Goal: Transaction & Acquisition: Purchase product/service

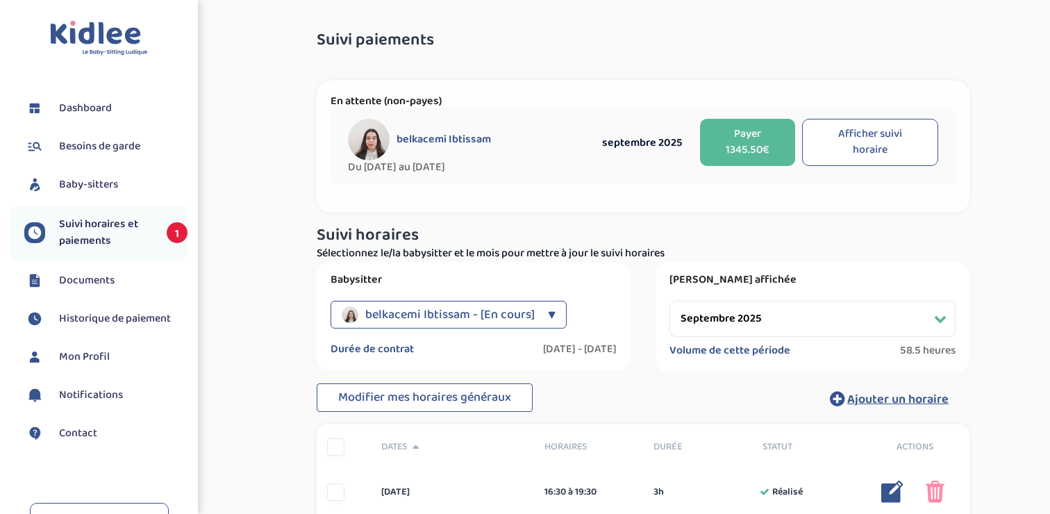
select select "septembre 2025"
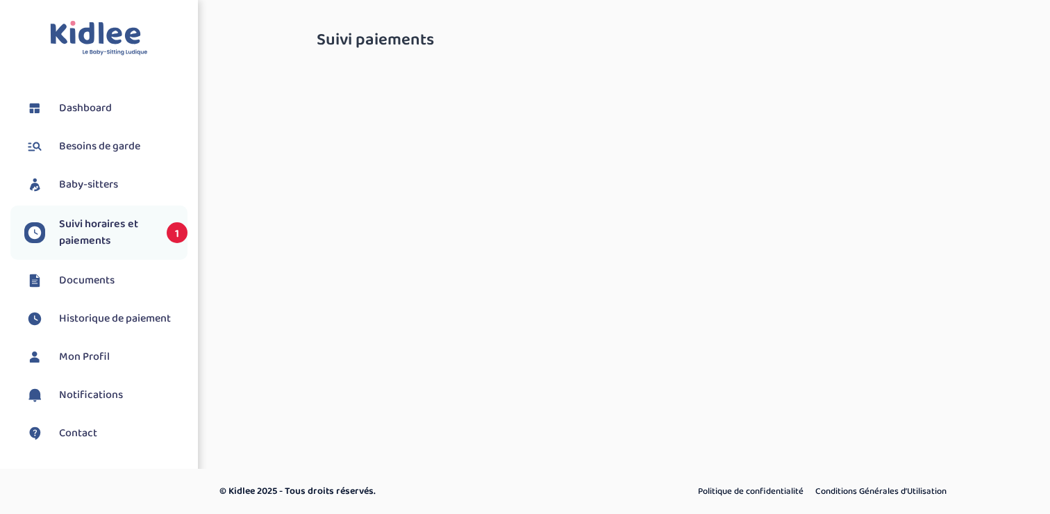
select select "septembre 2025"
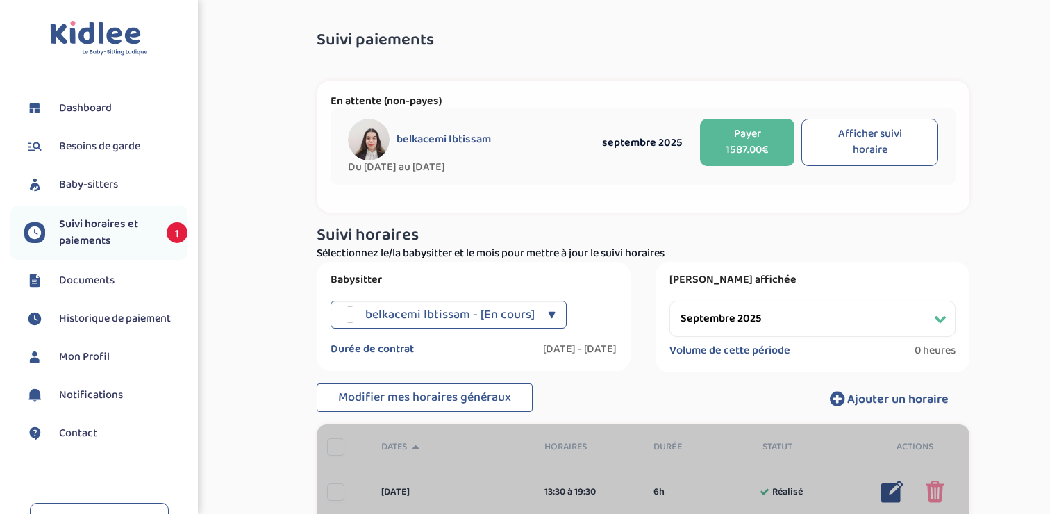
select select "septembre 2025"
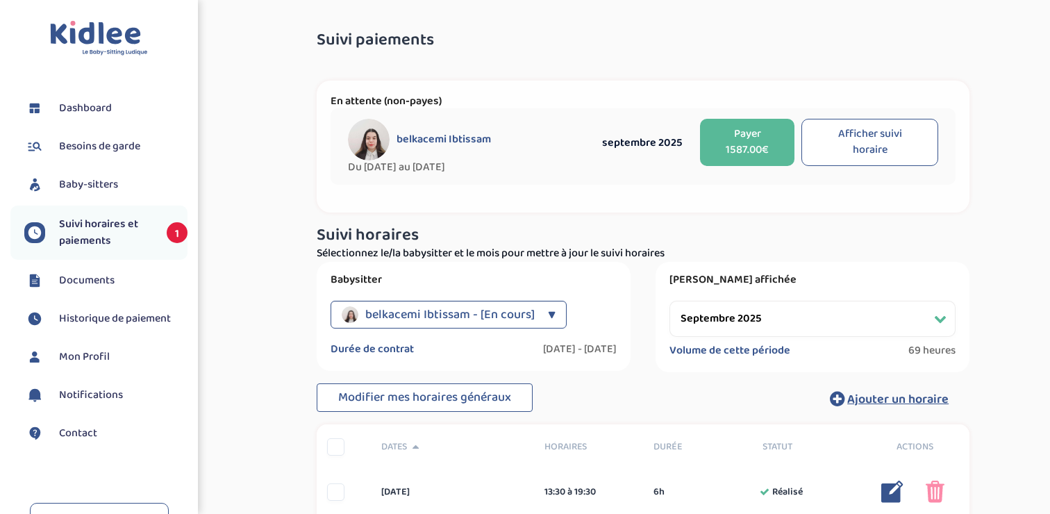
click at [753, 147] on button "Payer 1587.00€" at bounding box center [747, 142] width 94 height 47
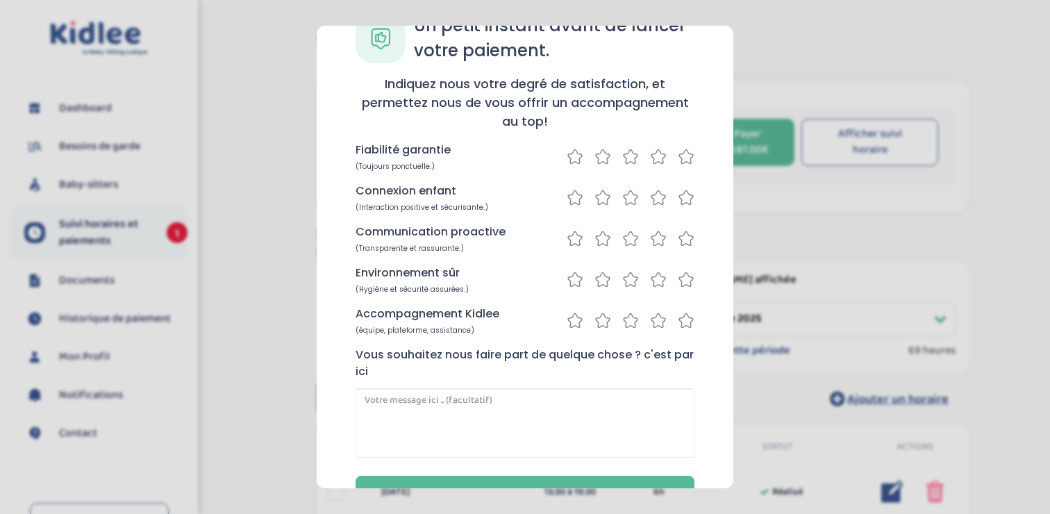
scroll to position [49, 0]
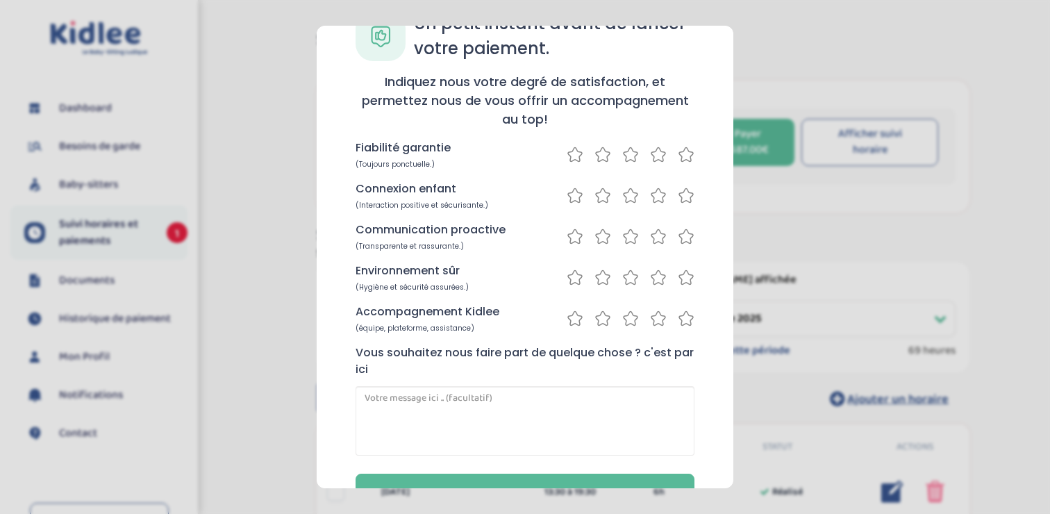
click at [685, 155] on icon at bounding box center [686, 154] width 17 height 17
click at [679, 198] on icon at bounding box center [686, 196] width 14 height 14
click at [656, 236] on icon at bounding box center [658, 236] width 17 height 17
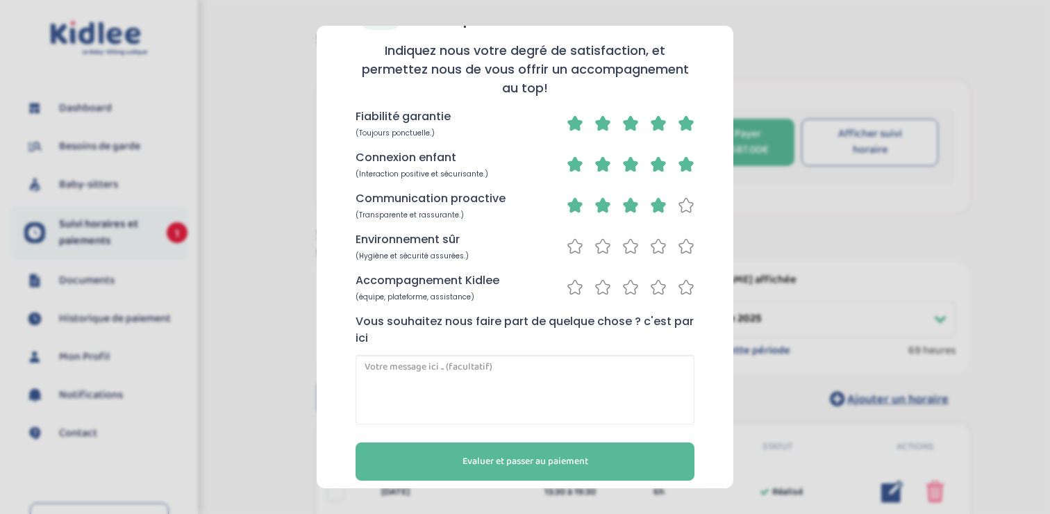
scroll to position [95, 0]
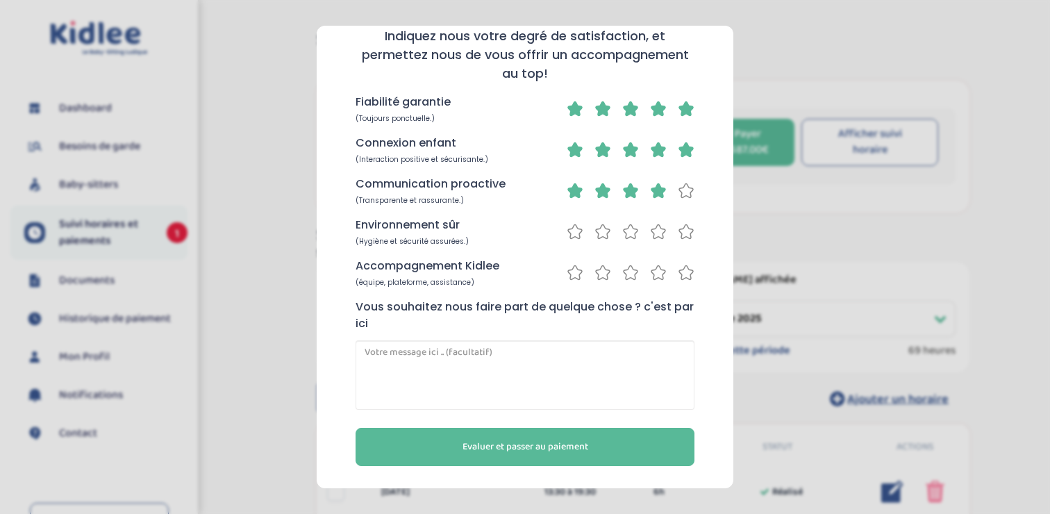
click at [681, 233] on icon at bounding box center [686, 231] width 17 height 17
click at [683, 273] on icon at bounding box center [686, 272] width 17 height 17
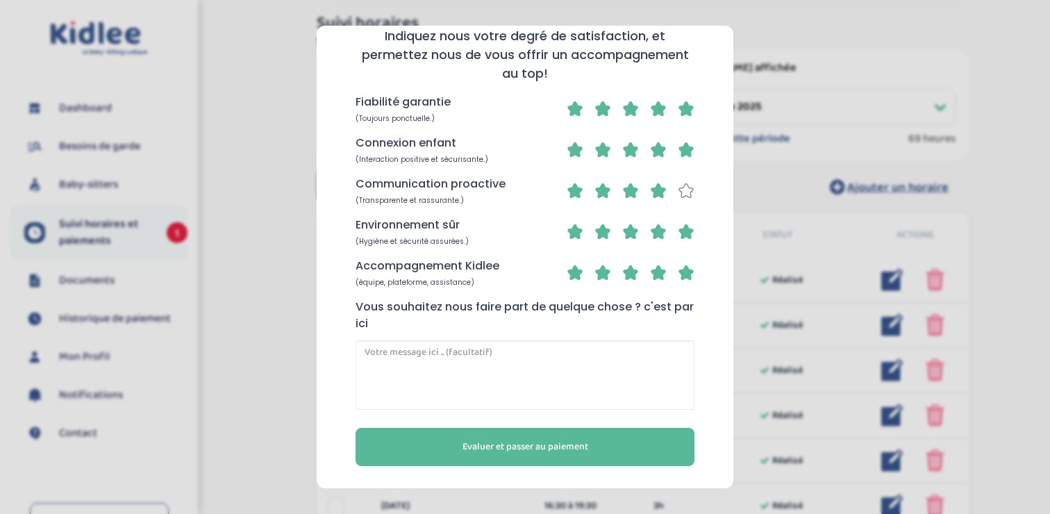
click at [683, 198] on icon at bounding box center [686, 190] width 17 height 17
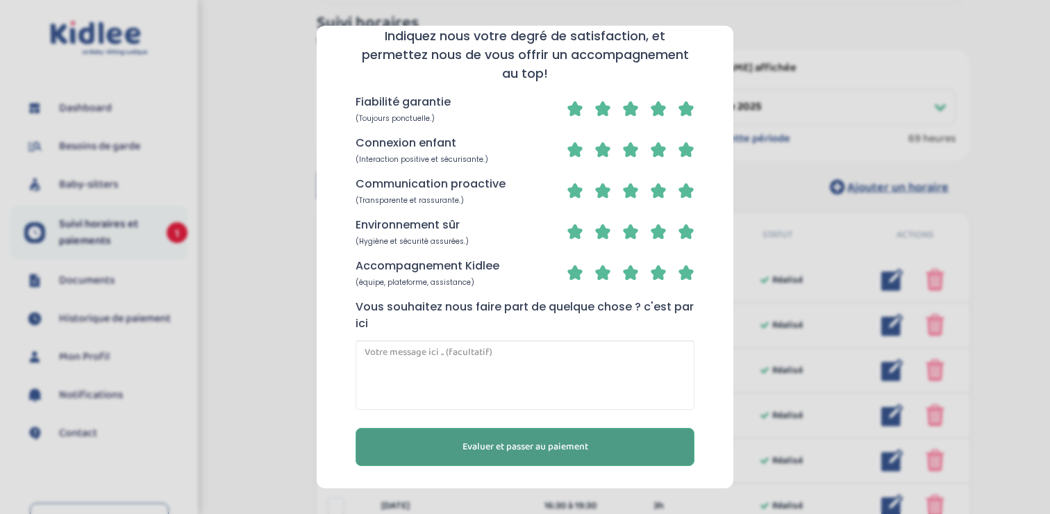
click at [574, 442] on span "Evaluer et passer au paiement" at bounding box center [526, 447] width 126 height 15
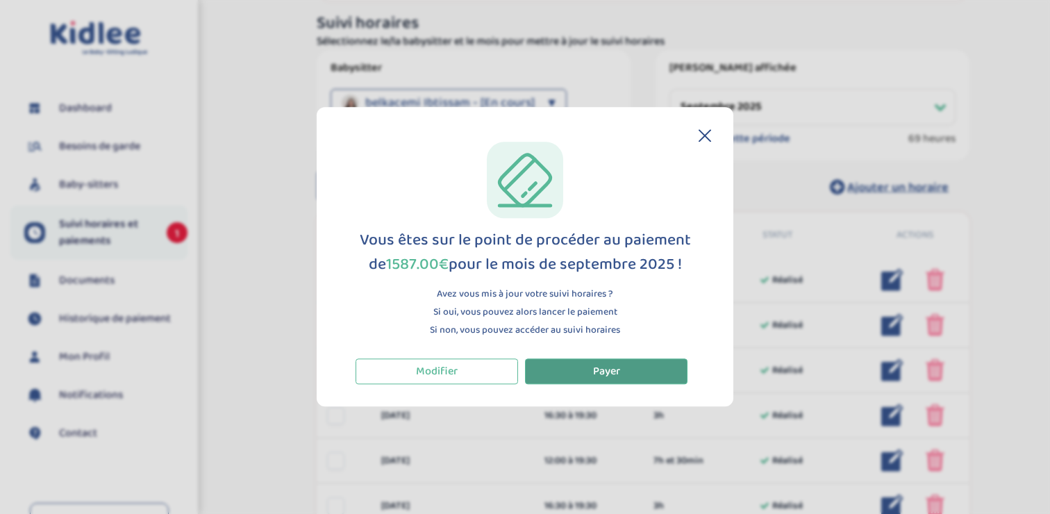
click at [599, 374] on span "Payer" at bounding box center [606, 371] width 27 height 17
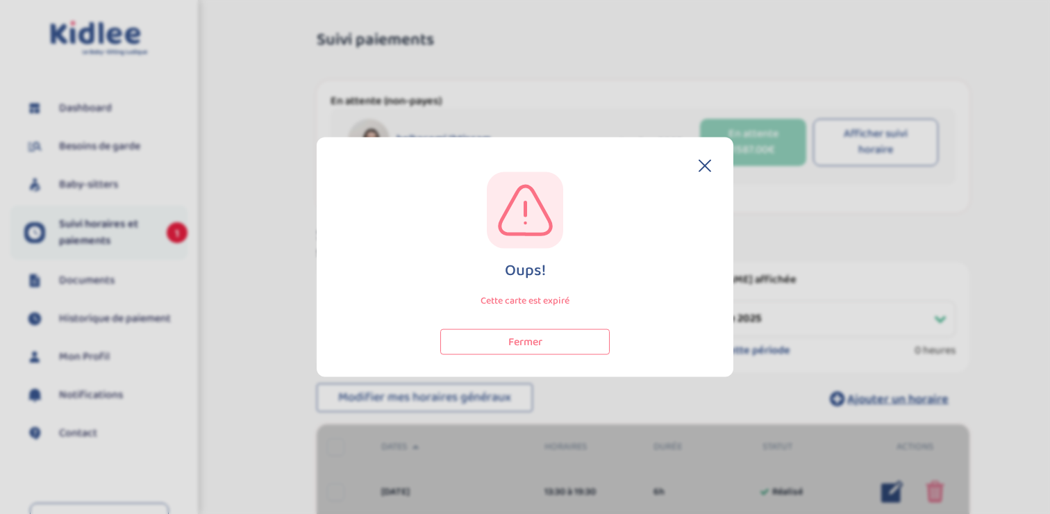
select select "septembre 2025"
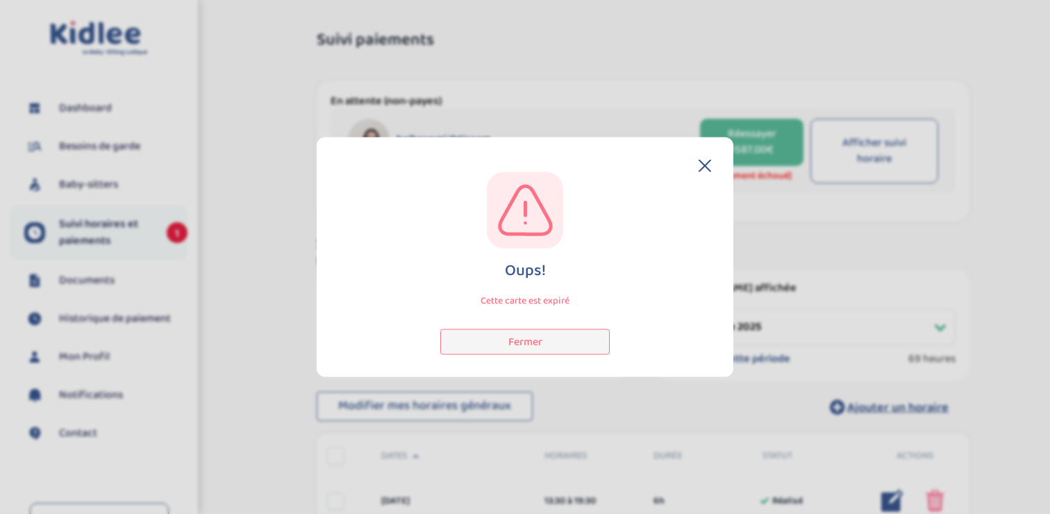
click at [553, 343] on button "Fermer" at bounding box center [524, 341] width 169 height 26
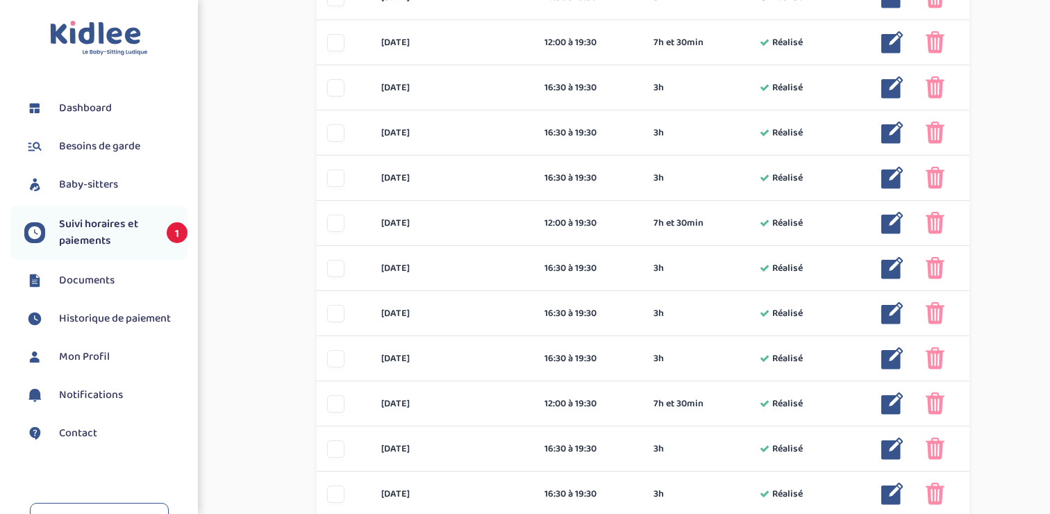
scroll to position [768, 0]
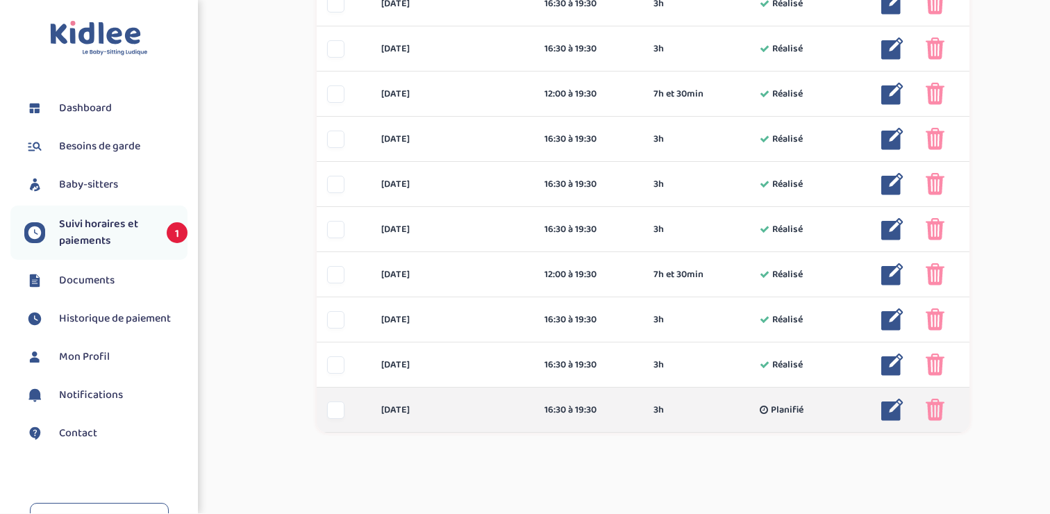
click at [893, 410] on img at bounding box center [892, 410] width 22 height 22
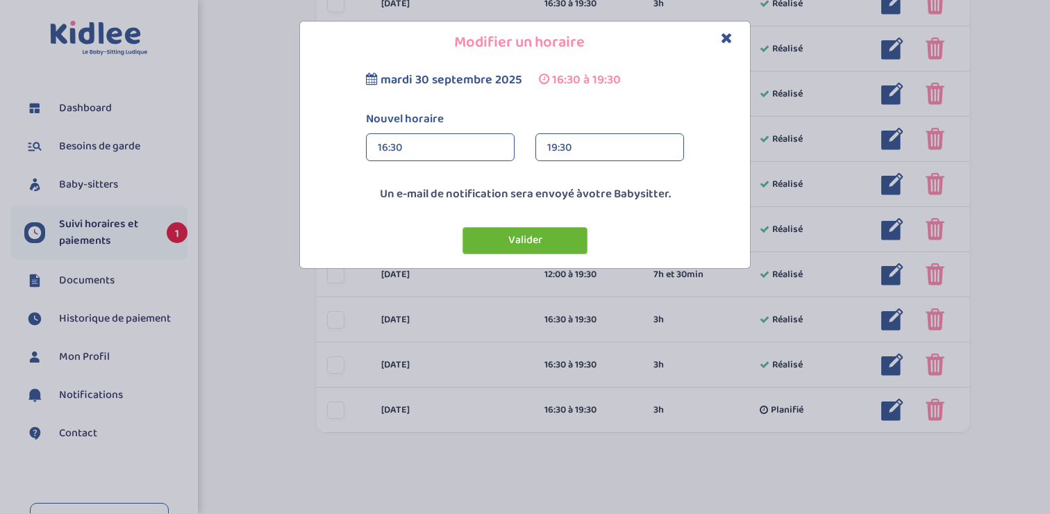
click at [567, 238] on button "Valider" at bounding box center [525, 240] width 125 height 27
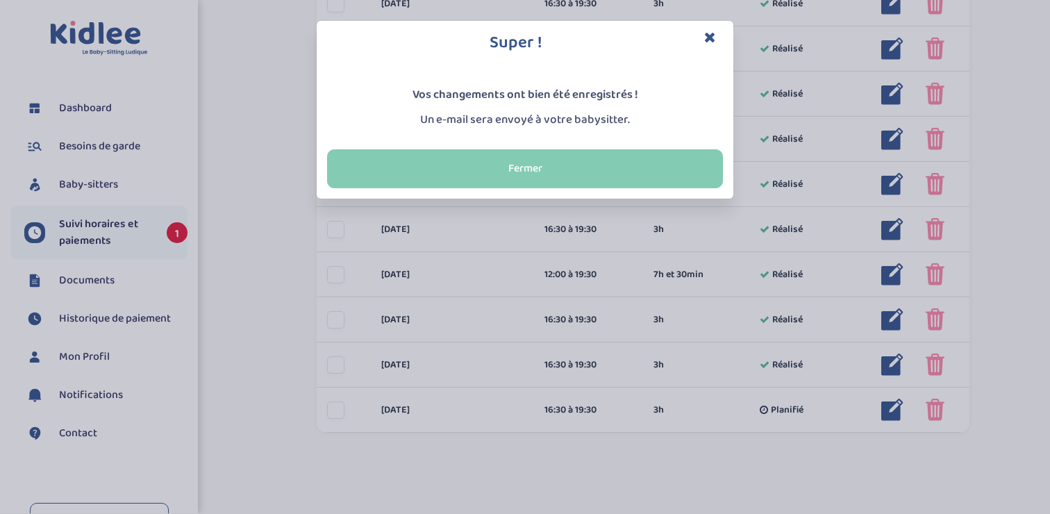
click at [540, 170] on button "Fermer" at bounding box center [525, 168] width 396 height 39
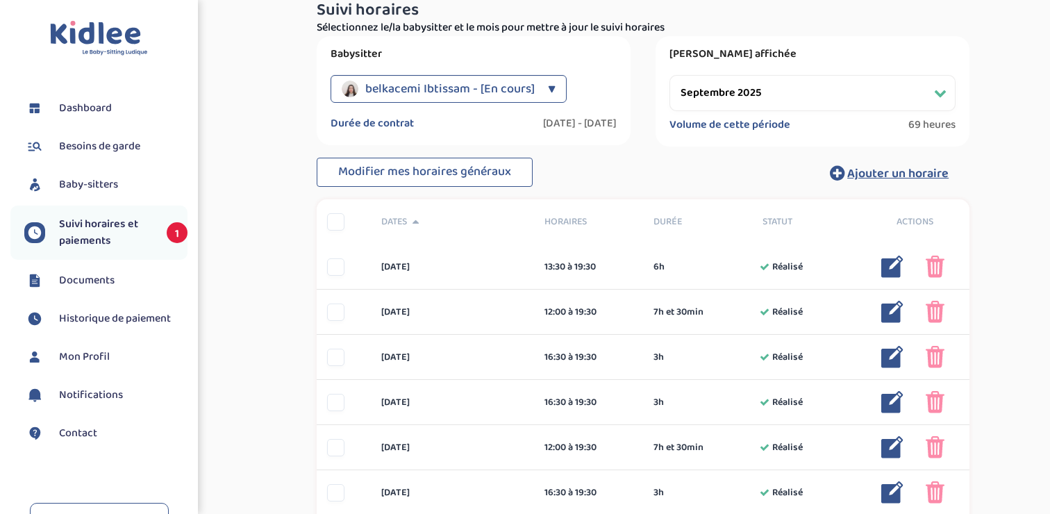
scroll to position [0, 0]
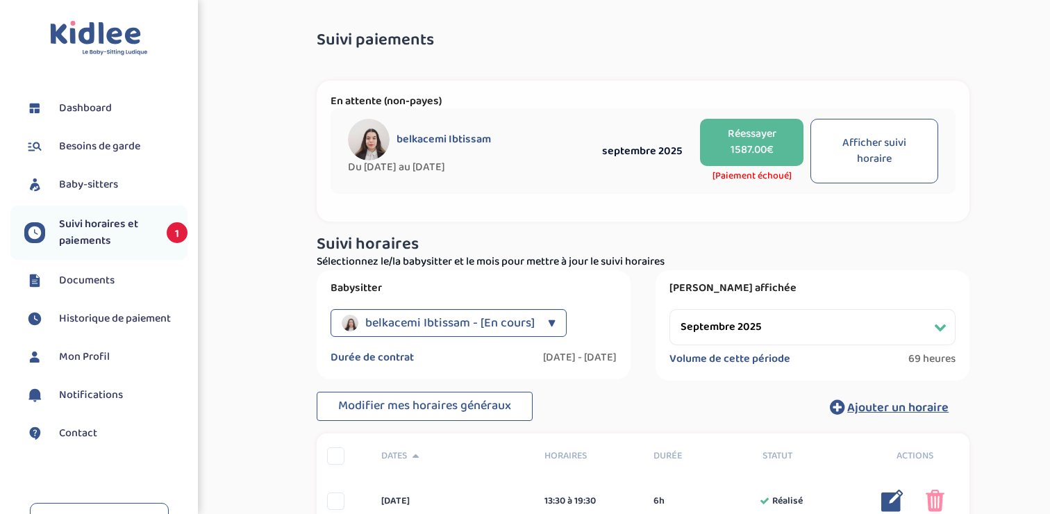
click at [778, 333] on select "Filtrer par mois septembre 2025 octobre 2025 novembre 2025 décembre 2025 janvie…" at bounding box center [812, 327] width 286 height 36
click at [669, 309] on select "Filtrer par mois septembre 2025 octobre 2025 novembre 2025 décembre 2025 janvie…" at bounding box center [812, 327] width 286 height 36
click at [90, 235] on span "Suivi horaires et paiements" at bounding box center [106, 232] width 94 height 33
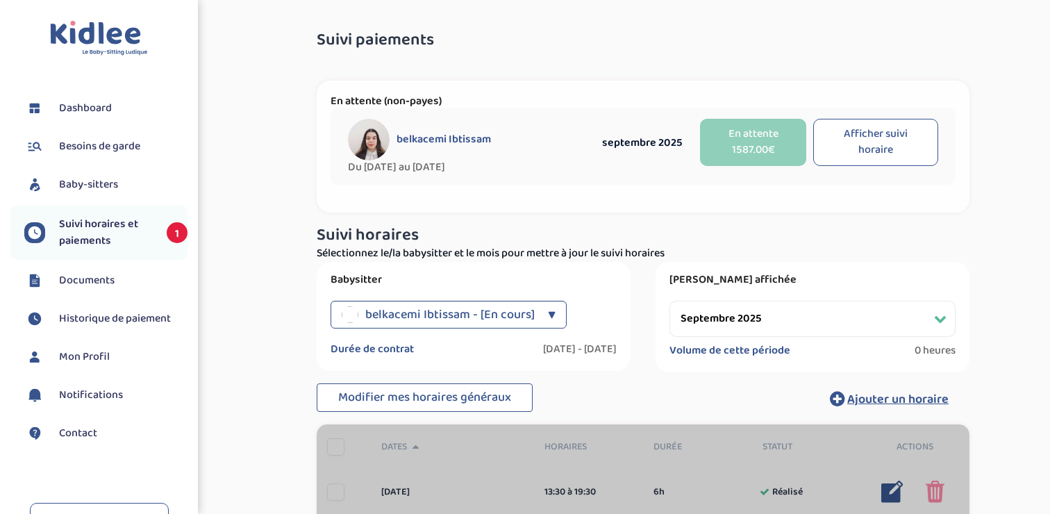
select select "septembre 2025"
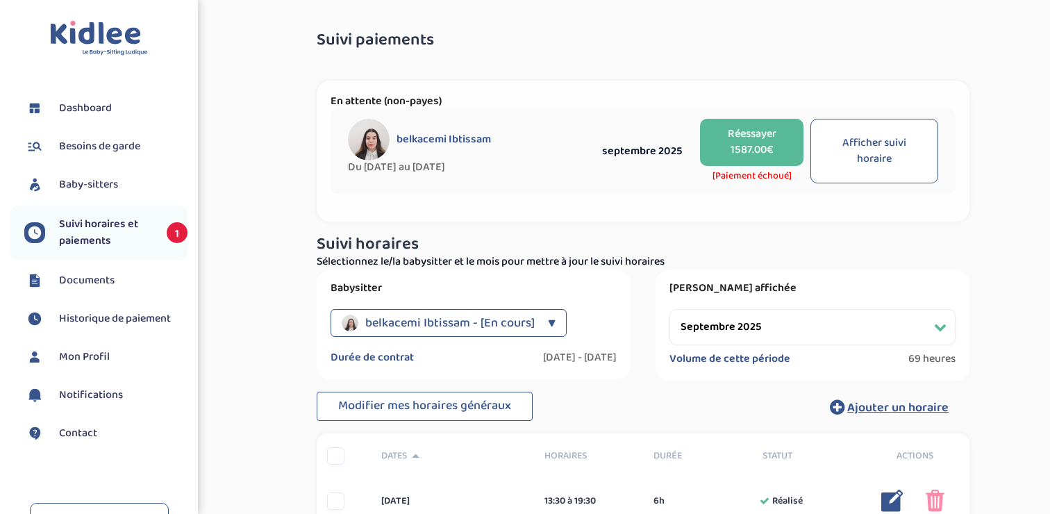
click at [742, 140] on button "Réessayer 1587.00€" at bounding box center [751, 142] width 103 height 47
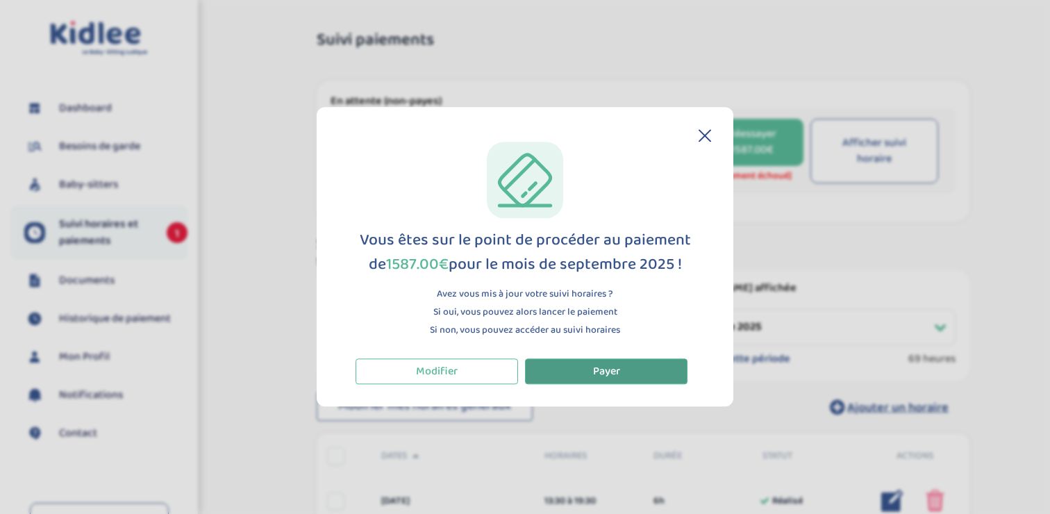
click at [611, 381] on button "Payer" at bounding box center [606, 371] width 163 height 26
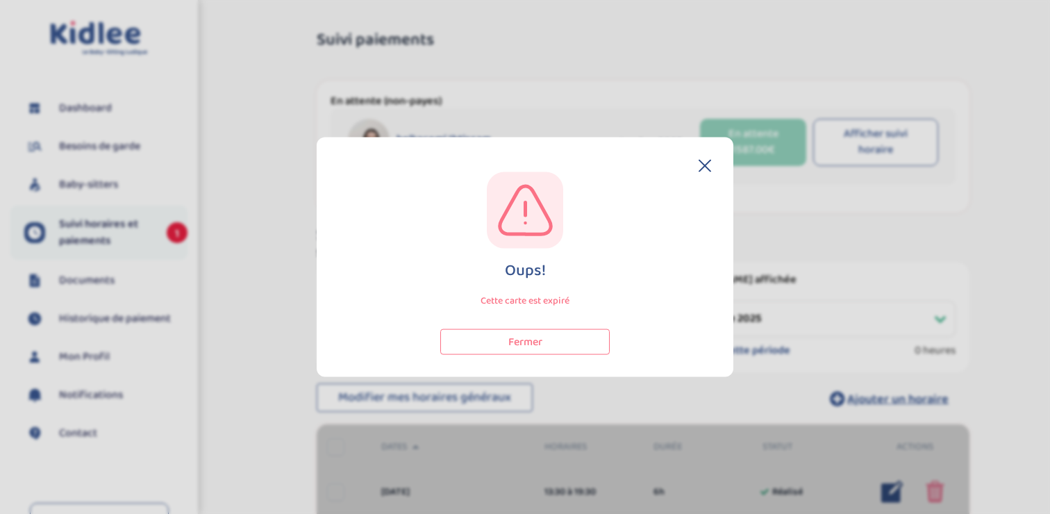
select select "septembre 2025"
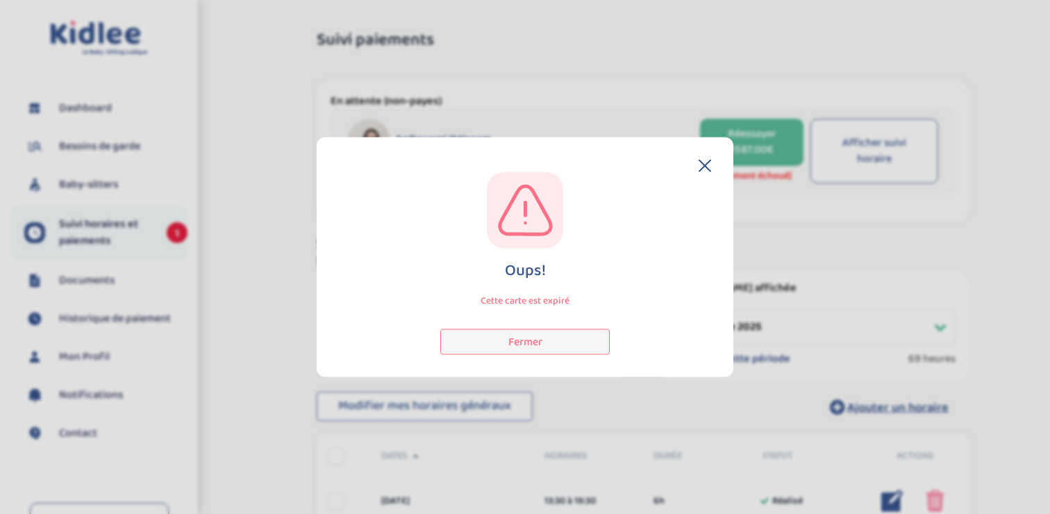
click at [563, 340] on button "Fermer" at bounding box center [524, 341] width 169 height 26
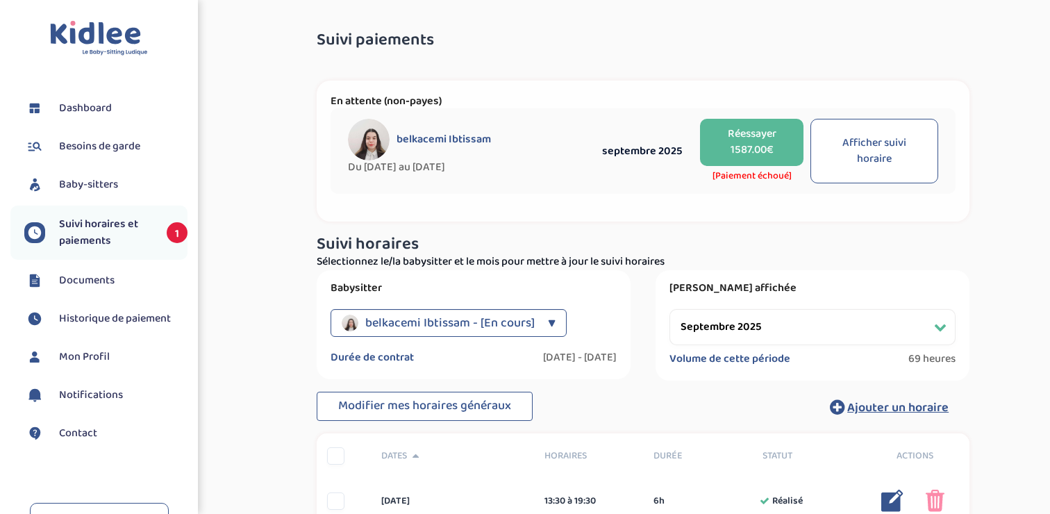
click at [122, 316] on span "Historique de paiement" at bounding box center [115, 318] width 112 height 17
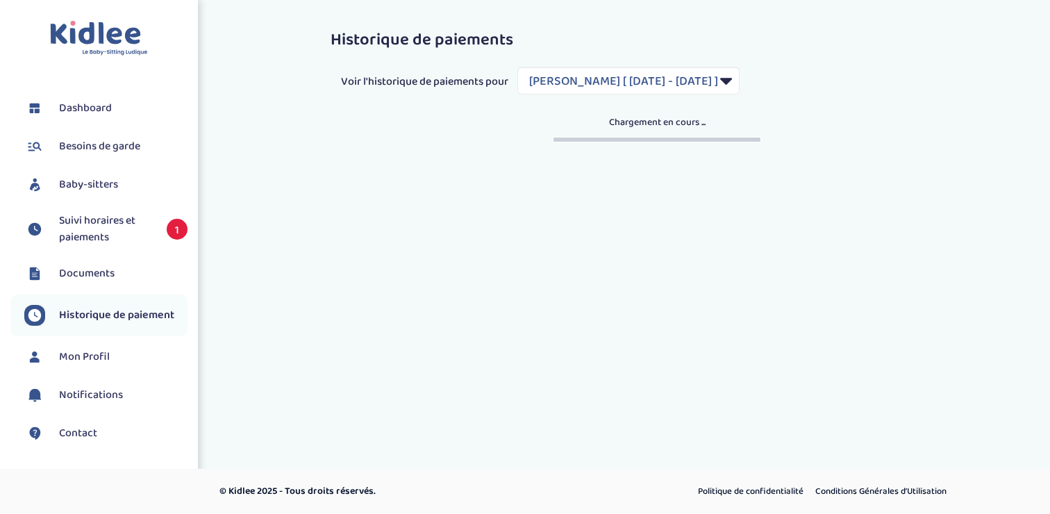
select select "1394"
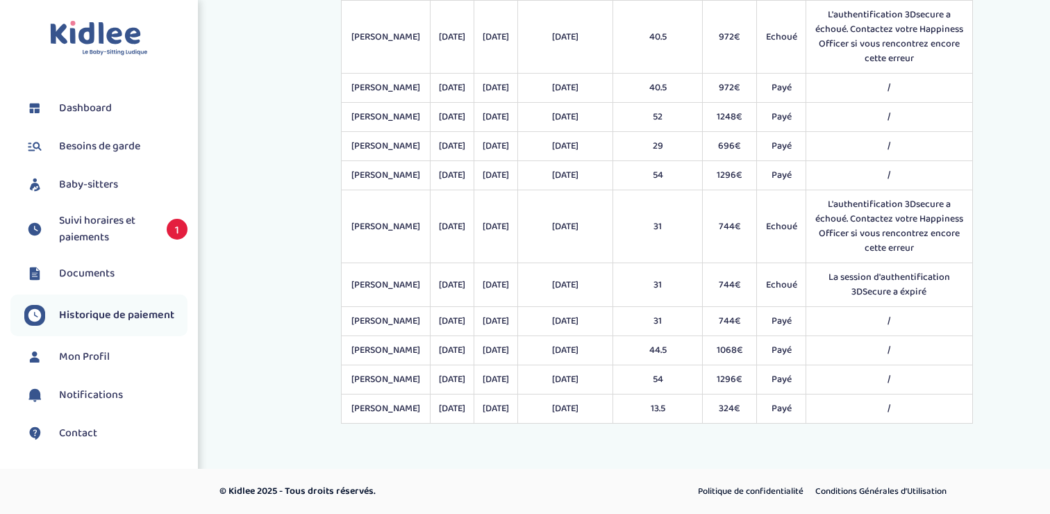
click at [90, 228] on span "Suivi horaires et paiements" at bounding box center [106, 229] width 94 height 33
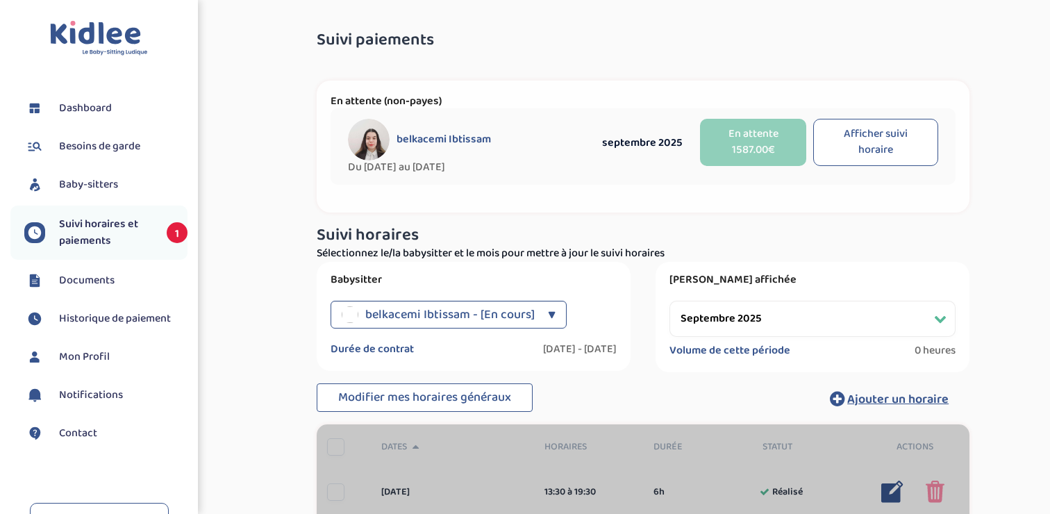
select select "septembre 2025"
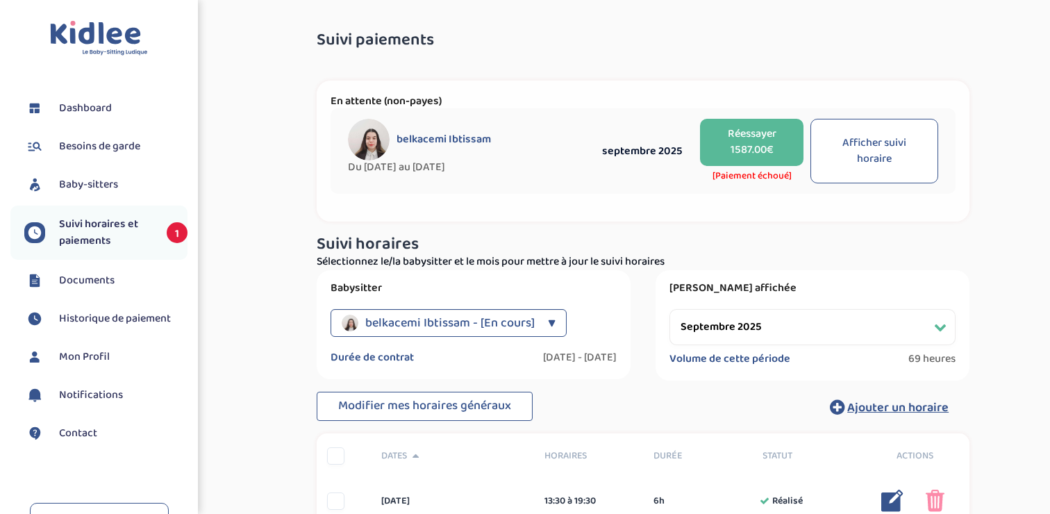
click at [105, 110] on span "Dashboard" at bounding box center [85, 108] width 53 height 17
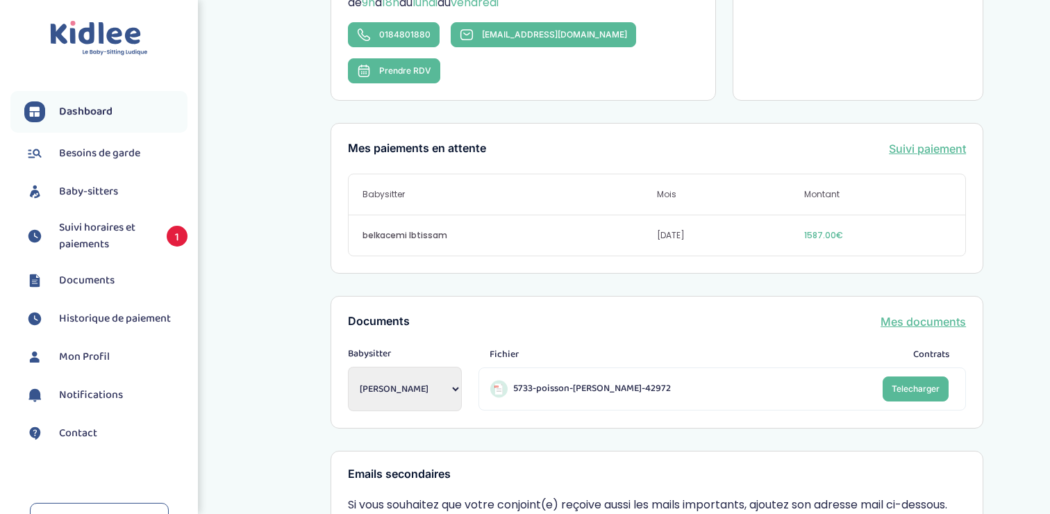
scroll to position [360, 0]
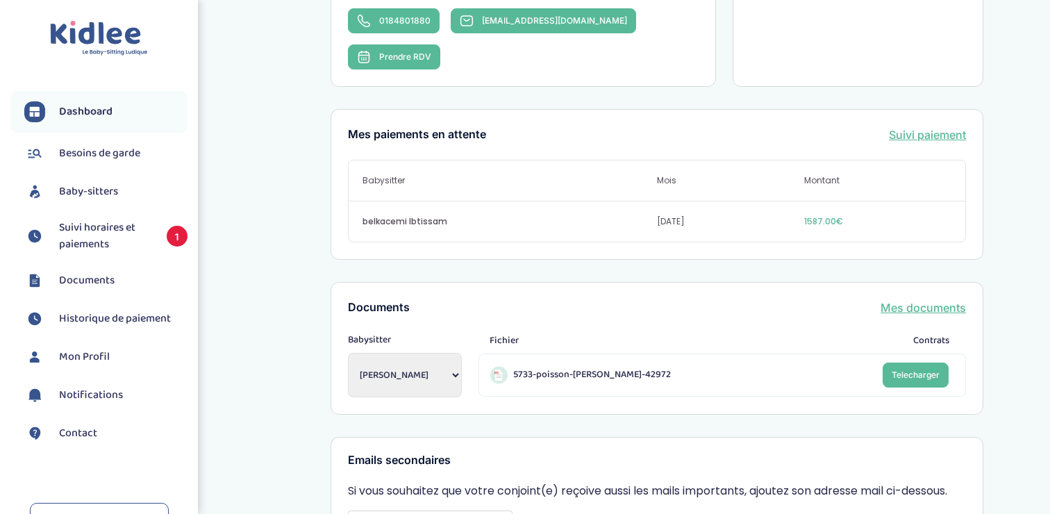
click at [419, 201] on div "belkacemi Ibtissam sept. 2025 1587.00€" at bounding box center [657, 221] width 617 height 40
click at [928, 126] on link "Suivi paiement" at bounding box center [927, 134] width 77 height 17
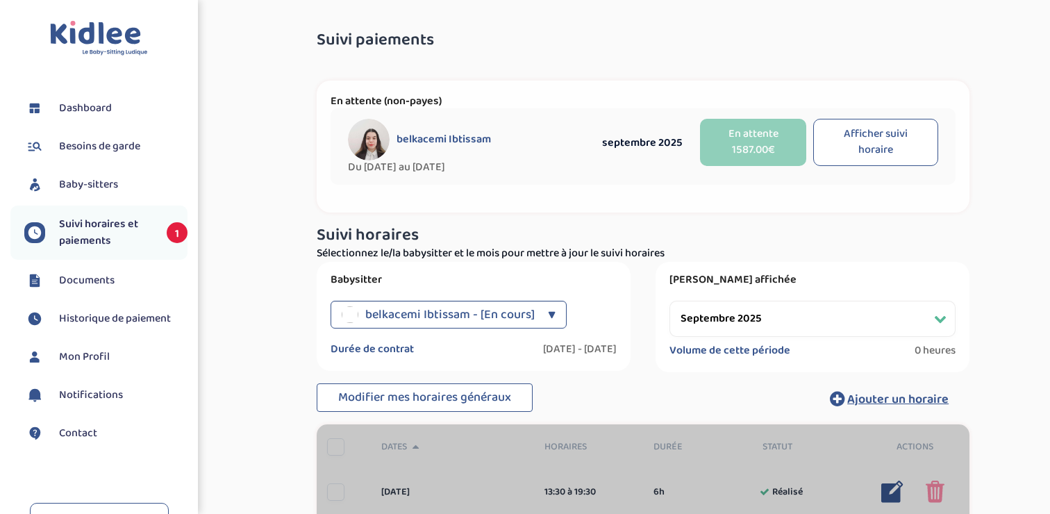
select select "septembre 2025"
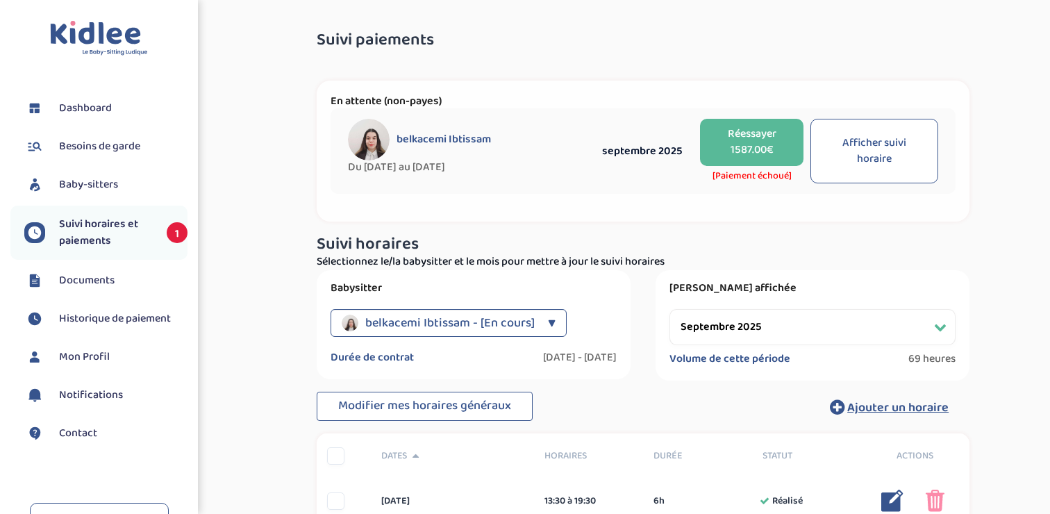
click at [124, 233] on span "Suivi horaires et paiements" at bounding box center [106, 232] width 94 height 33
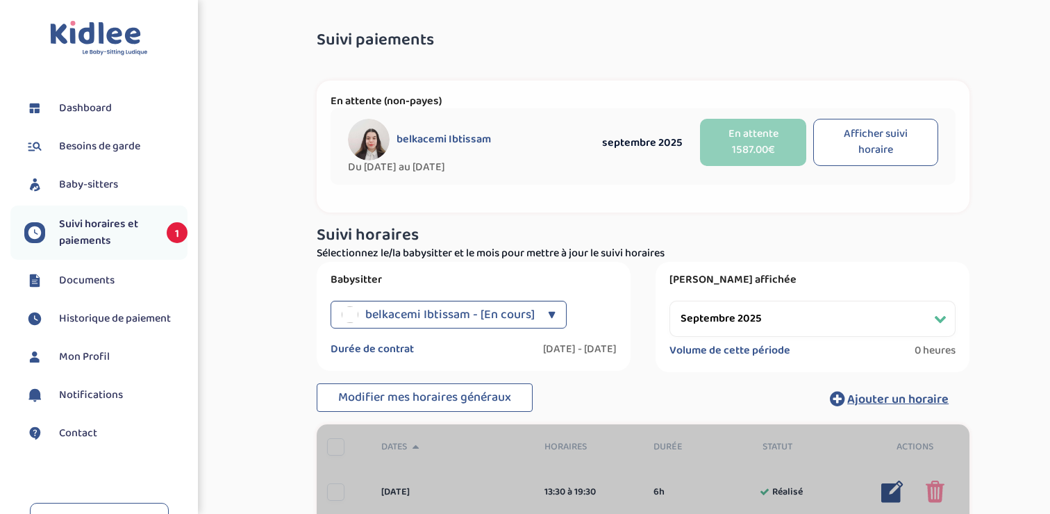
select select "septembre 2025"
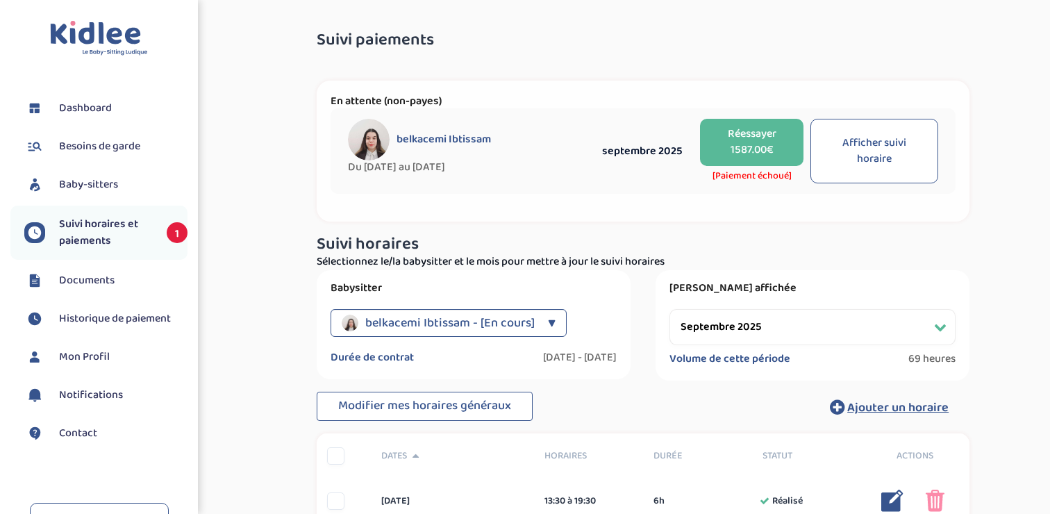
click at [97, 365] on span "Mon Profil" at bounding box center [84, 357] width 51 height 17
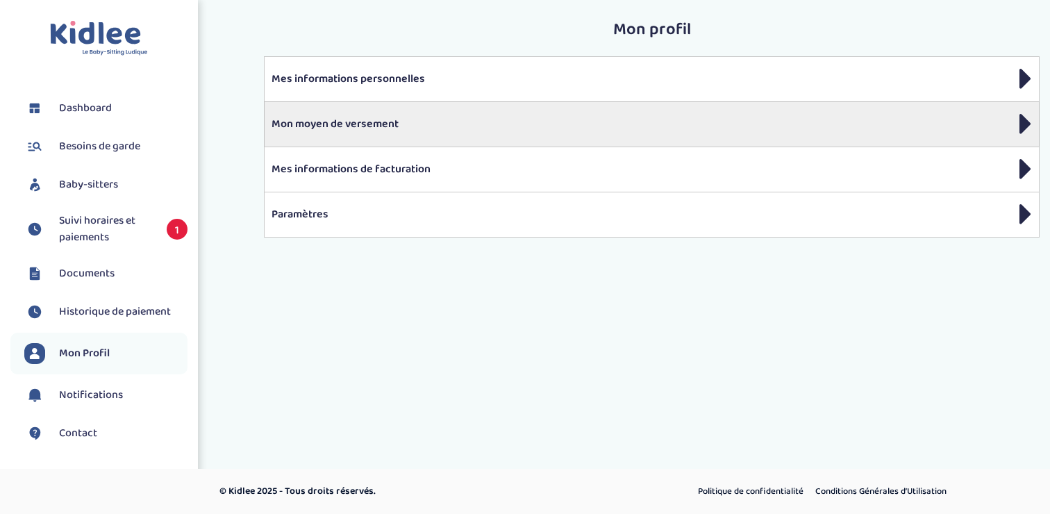
click at [403, 127] on p "Mon moyen de versement" at bounding box center [652, 124] width 760 height 17
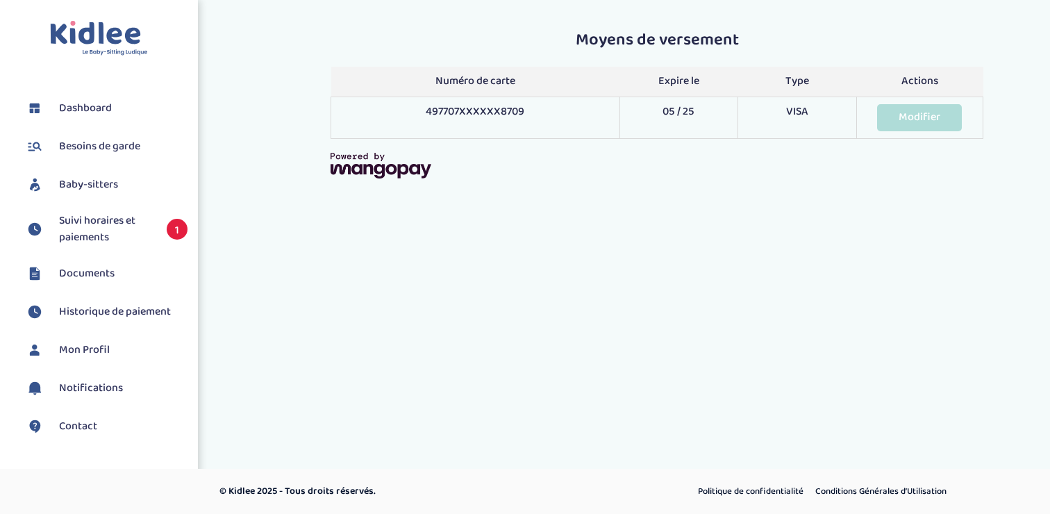
click at [929, 109] on link "Modifier" at bounding box center [919, 117] width 85 height 27
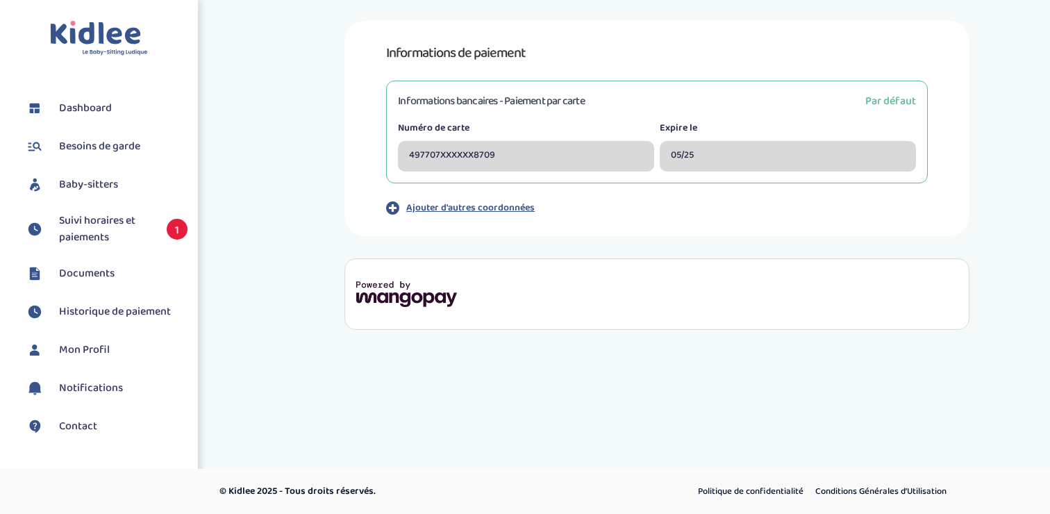
click at [926, 121] on div "Informations bancaires - Paiement par carte Par défaut Numéro de carte 497707XX…" at bounding box center [657, 132] width 542 height 103
click at [527, 151] on div "497707XXXXXX8709" at bounding box center [526, 156] width 256 height 31
click at [528, 157] on div "497707XXXXXX8709" at bounding box center [526, 156] width 256 height 31
click at [495, 203] on p "Ajouter d'autres coordonnées" at bounding box center [470, 208] width 128 height 15
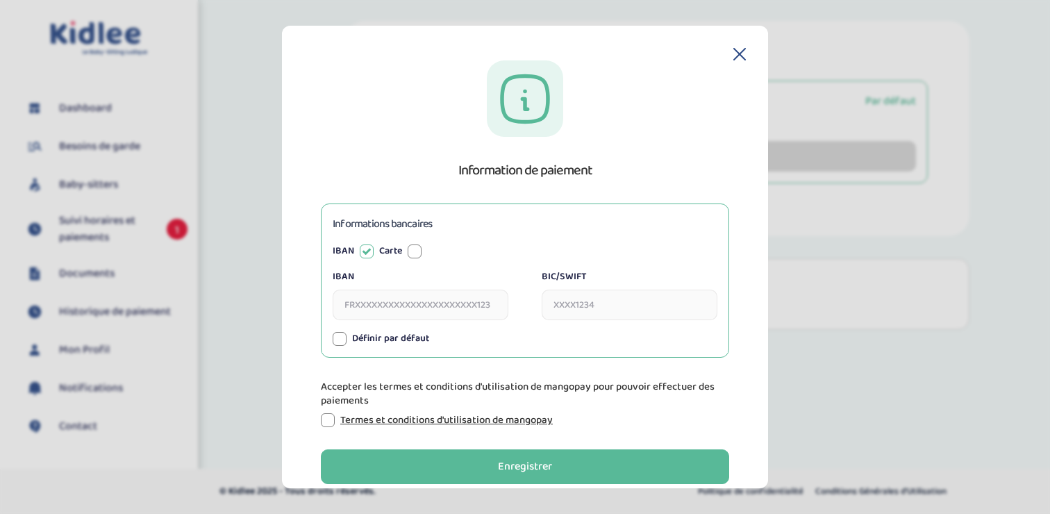
click at [418, 254] on div at bounding box center [415, 251] width 14 height 14
click at [410, 305] on input "Numéro de carte" at bounding box center [421, 305] width 176 height 31
click at [410, 303] on input "4977" at bounding box center [421, 305] width 176 height 31
click at [415, 308] on input "4977" at bounding box center [421, 305] width 176 height 31
click at [560, 306] on input "Expire le" at bounding box center [599, 305] width 115 height 31
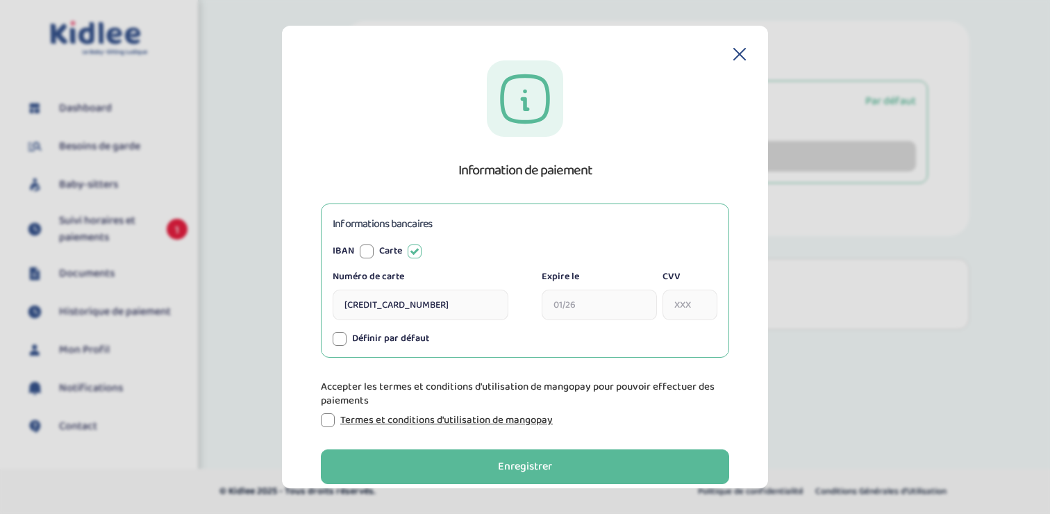
type input "4977621037096124"
click at [672, 310] on input "CVV" at bounding box center [690, 305] width 55 height 31
type input "05/28"
type input "504"
click at [338, 342] on div at bounding box center [340, 339] width 14 height 14
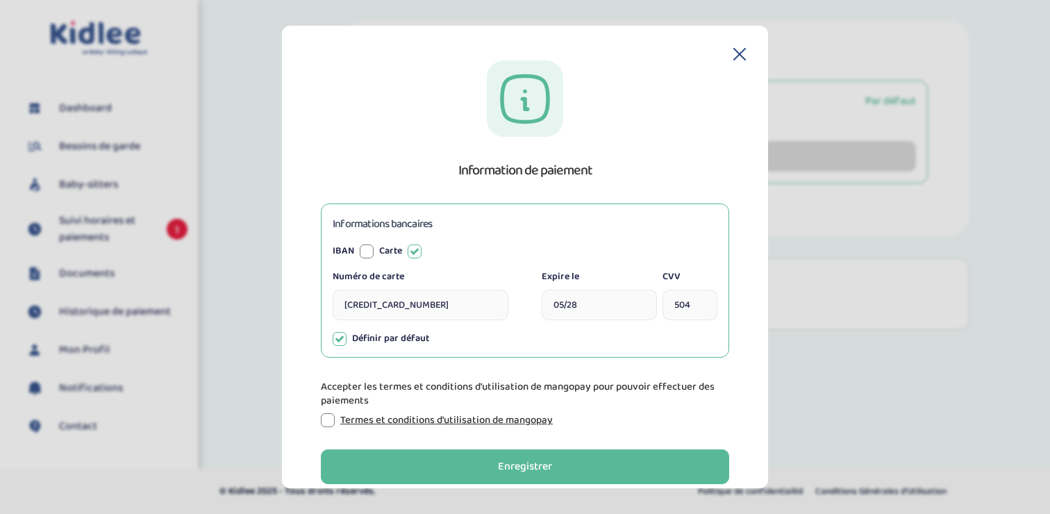
click at [328, 422] on div at bounding box center [328, 420] width 14 height 14
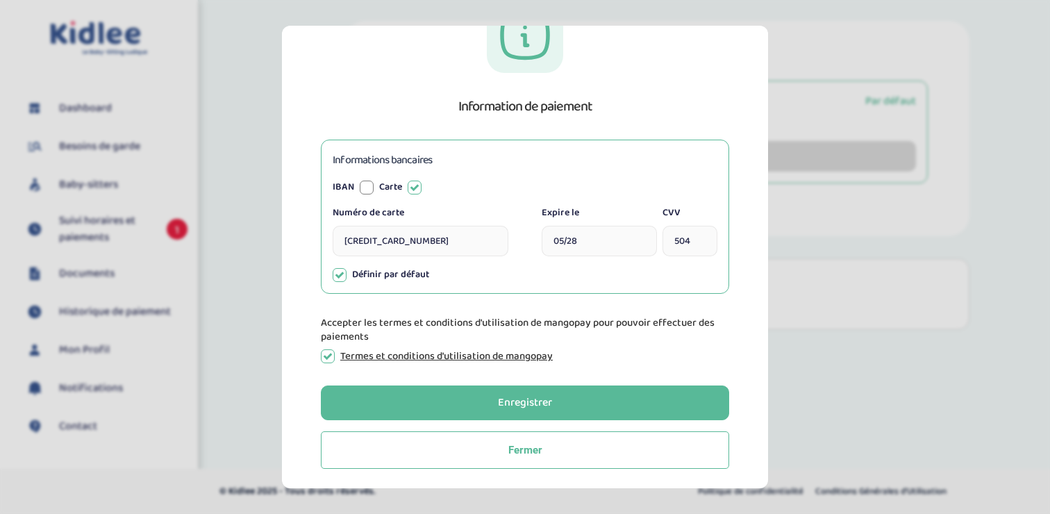
scroll to position [66, 0]
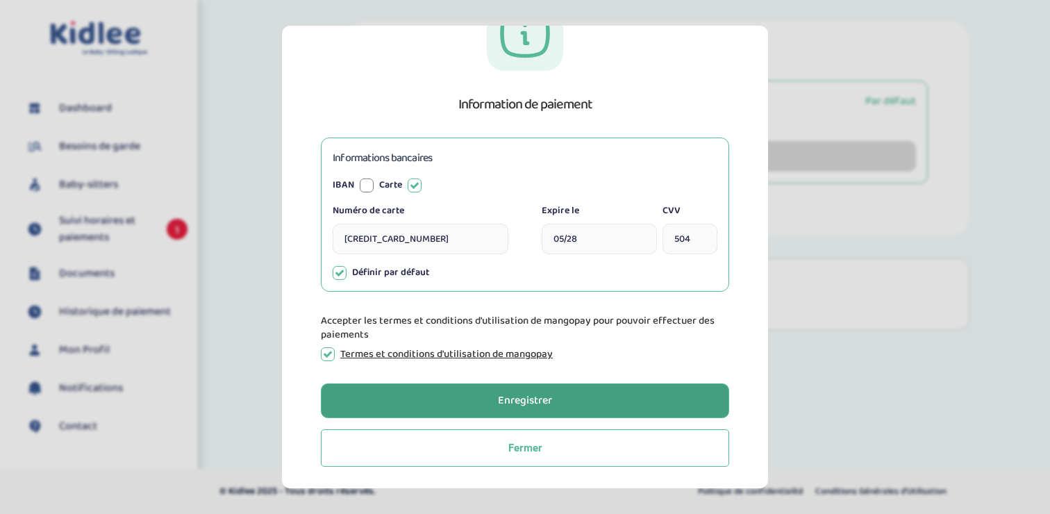
click at [530, 400] on div "Enregistrer" at bounding box center [525, 401] width 54 height 16
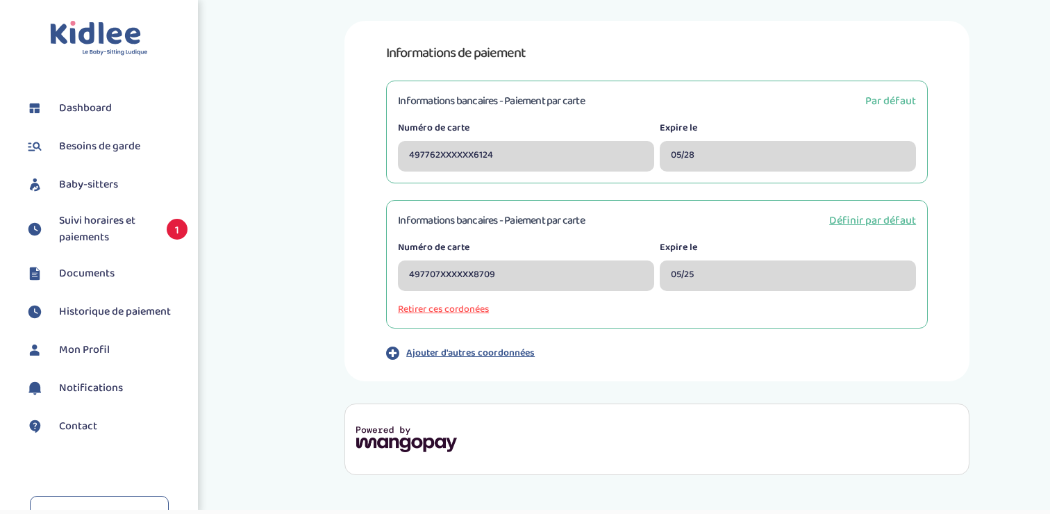
click at [457, 309] on button "Retirer ces cordonées" at bounding box center [657, 309] width 518 height 15
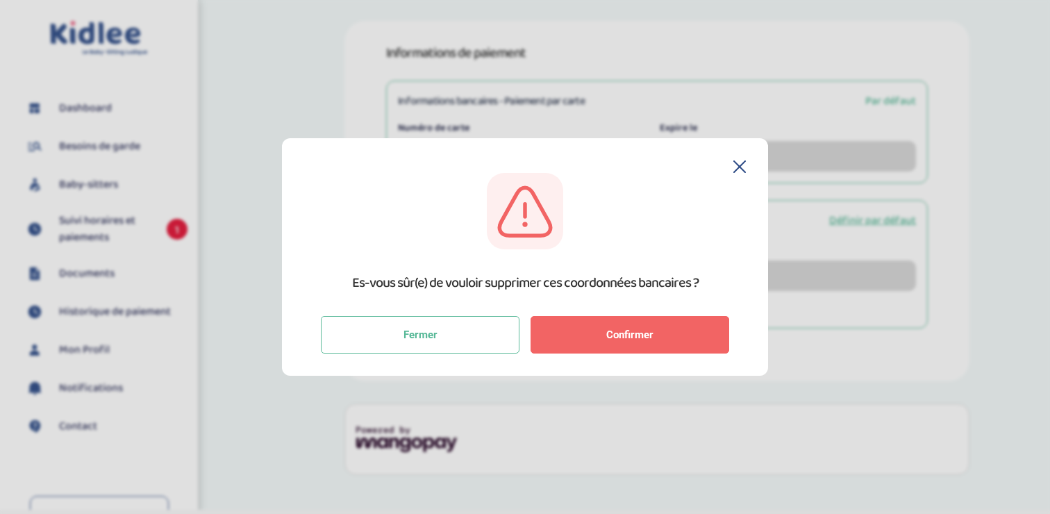
click at [626, 342] on button "Confirmer" at bounding box center [630, 335] width 199 height 38
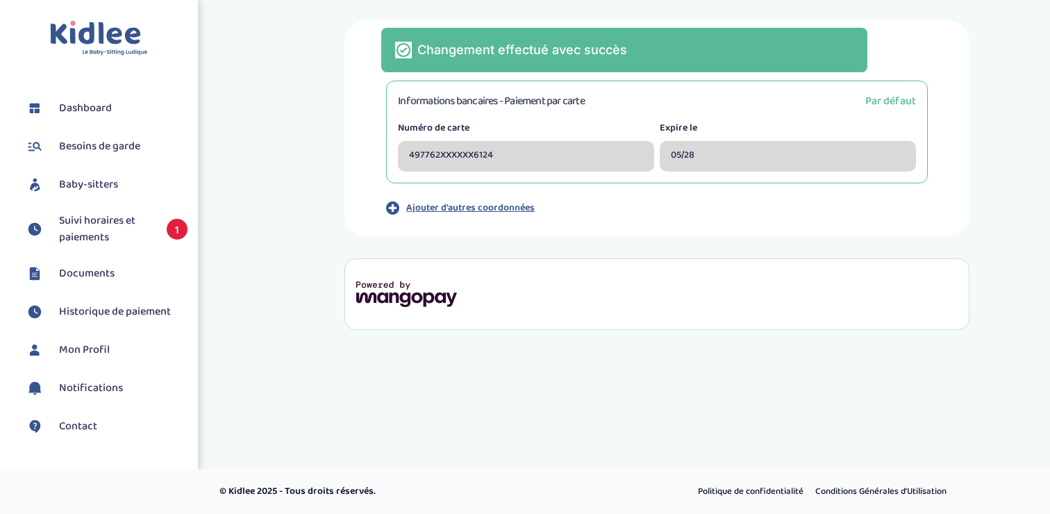
click at [103, 235] on span "Suivi horaires et paiements" at bounding box center [106, 229] width 94 height 33
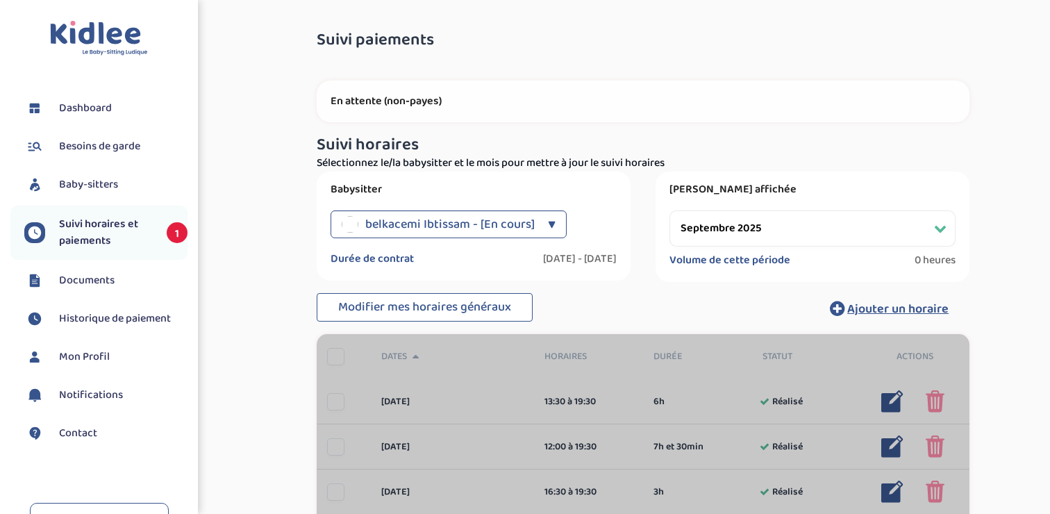
select select "septembre 2025"
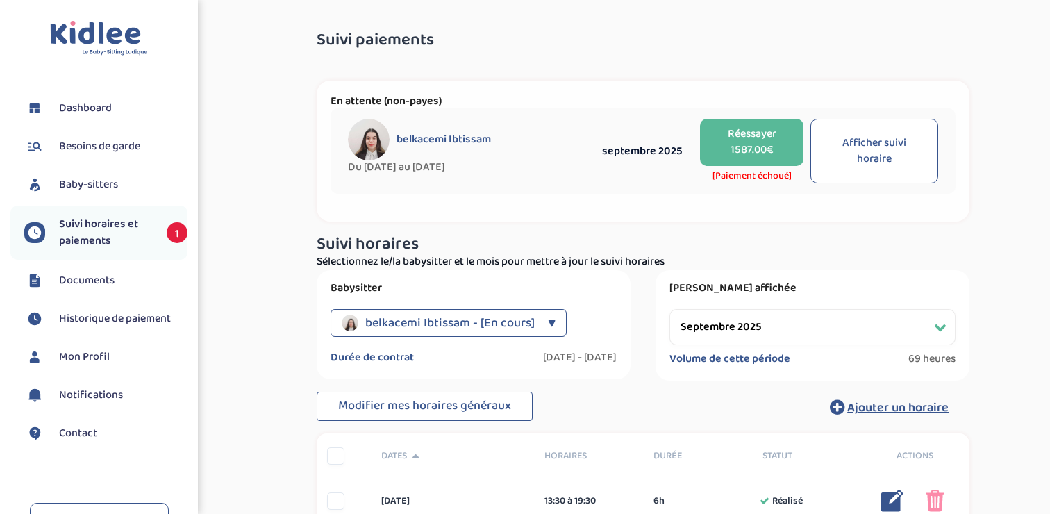
click at [753, 149] on button "Réessayer 1587.00€" at bounding box center [751, 142] width 103 height 47
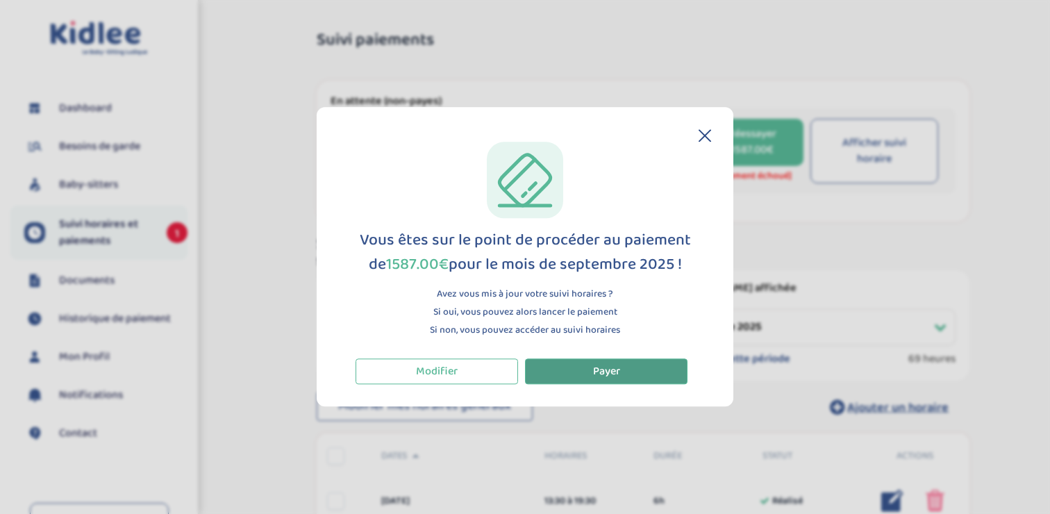
click at [611, 373] on span "Payer" at bounding box center [606, 371] width 27 height 17
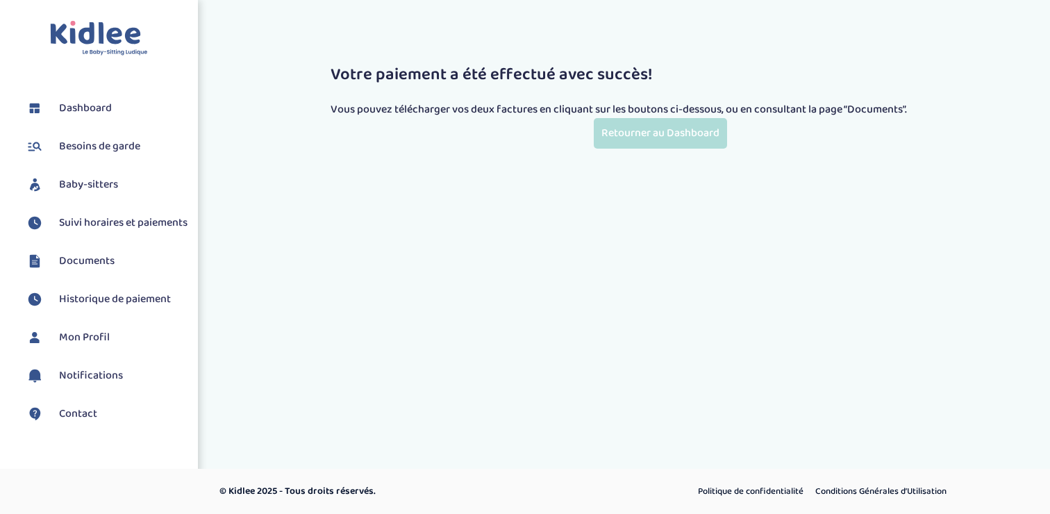
click at [676, 136] on link "Retourner au Dashboard" at bounding box center [660, 133] width 133 height 30
